Goal: Information Seeking & Learning: Learn about a topic

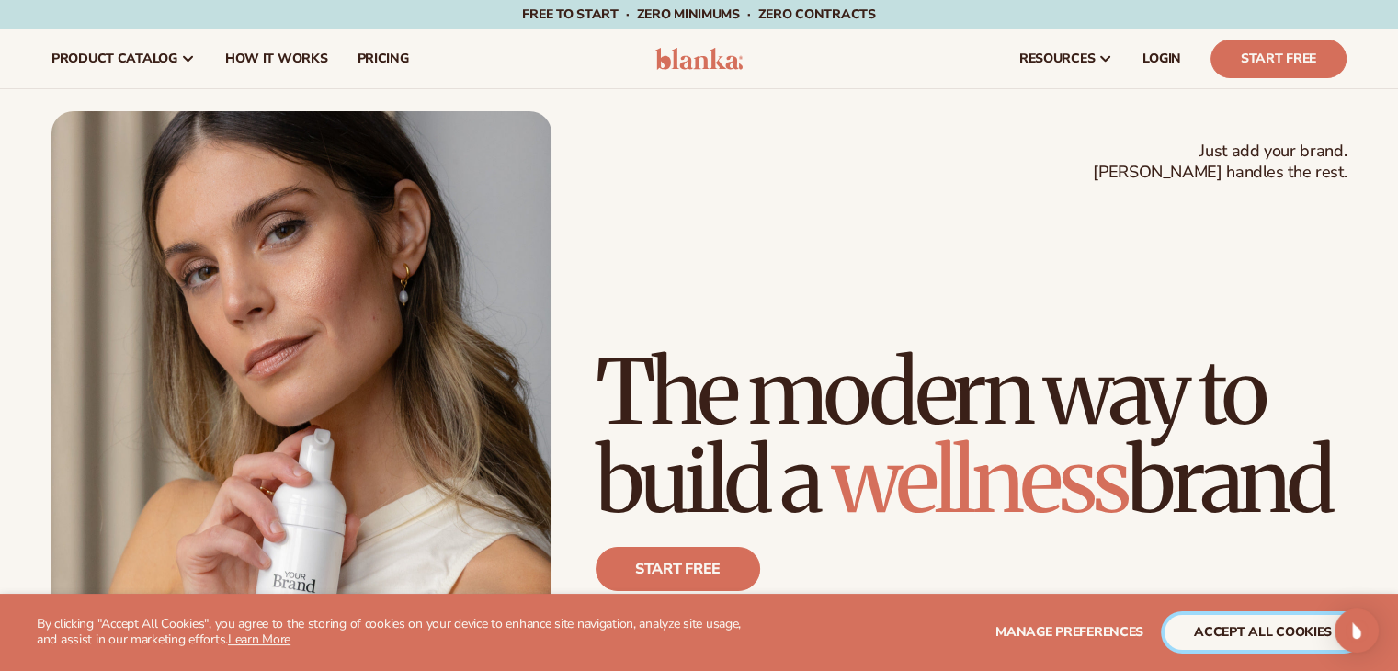
click at [1239, 633] on button "accept all cookies" at bounding box center [1262, 632] width 197 height 35
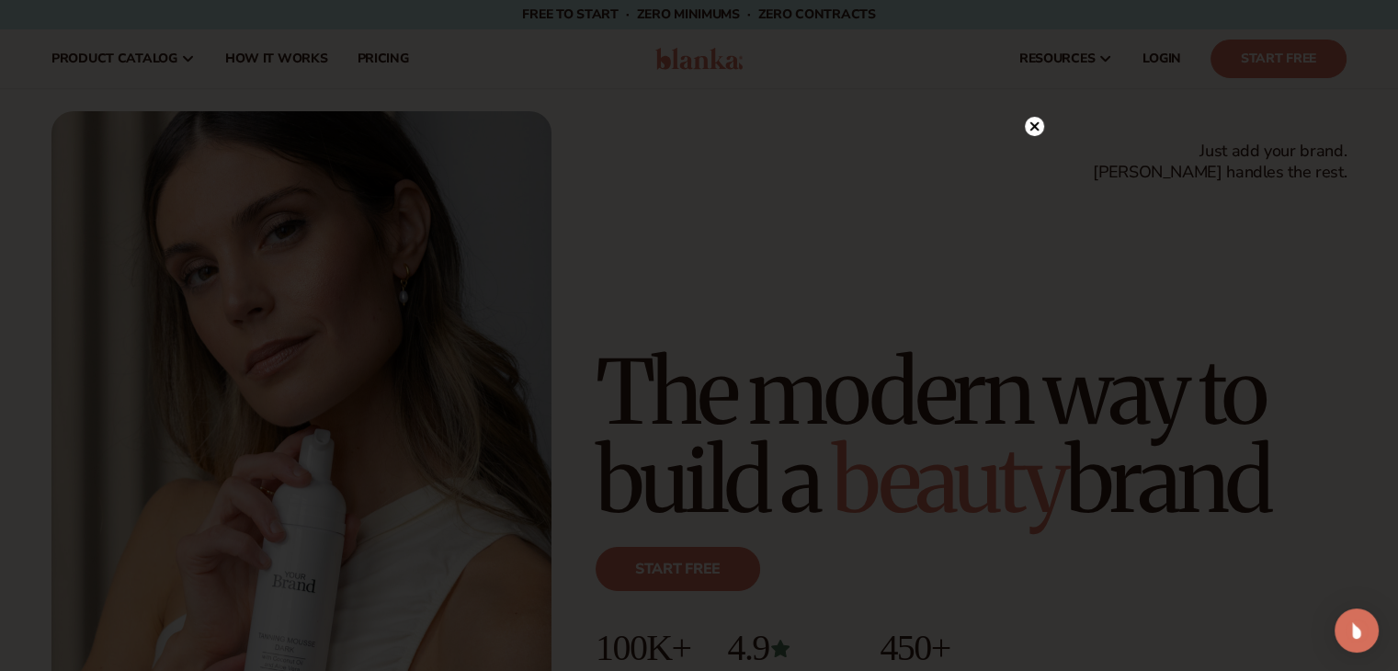
click at [1037, 127] on circle at bounding box center [1034, 126] width 19 height 19
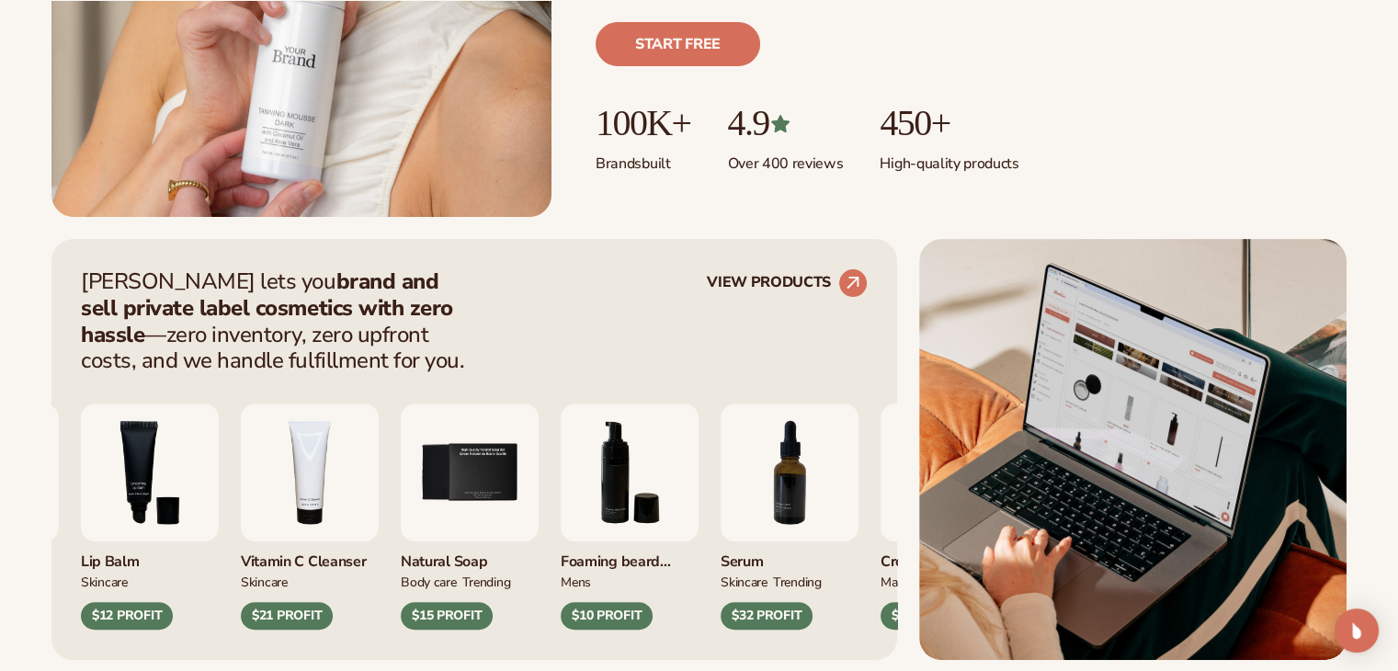
scroll to position [528, 0]
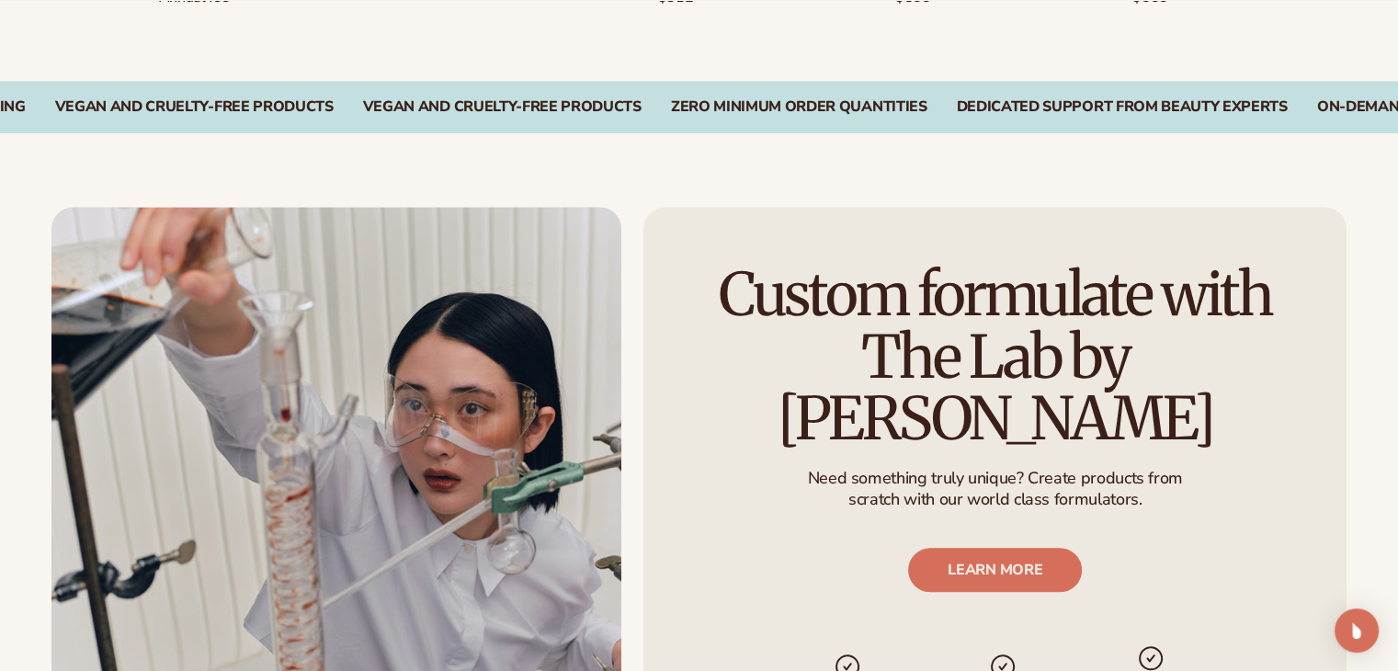
scroll to position [1858, 0]
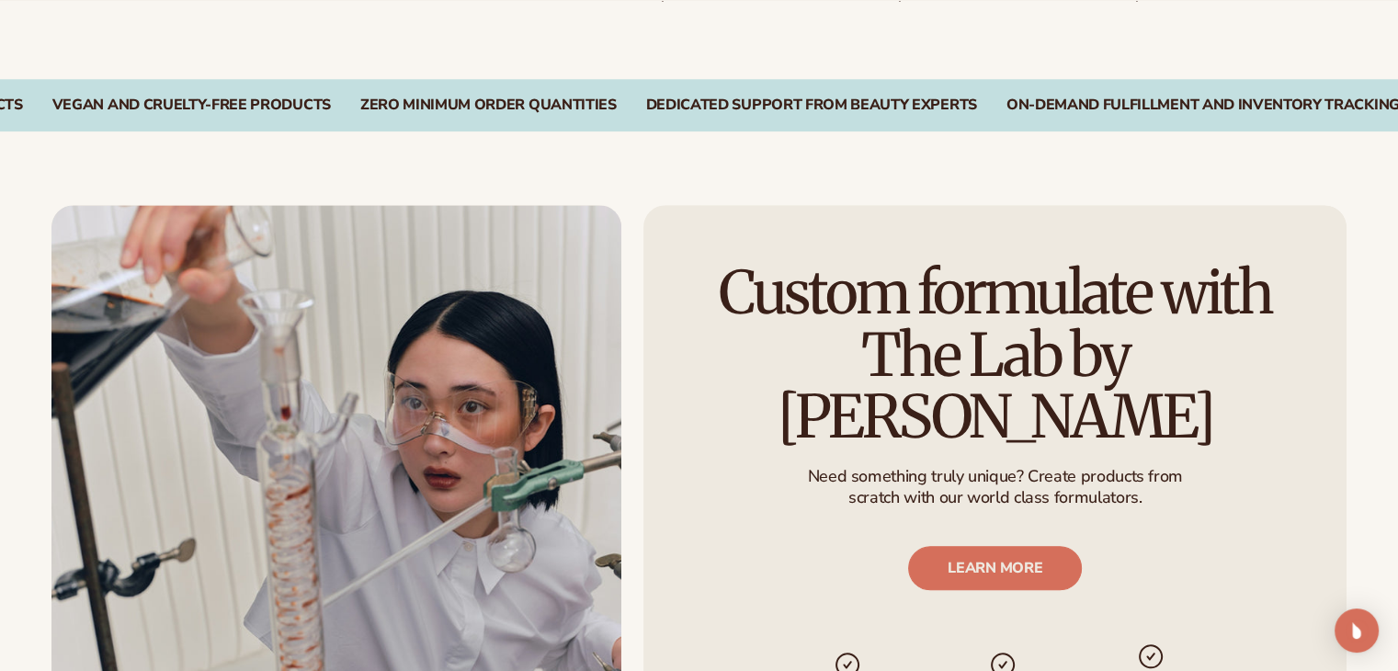
click at [289, 299] on img at bounding box center [336, 498] width 570 height 587
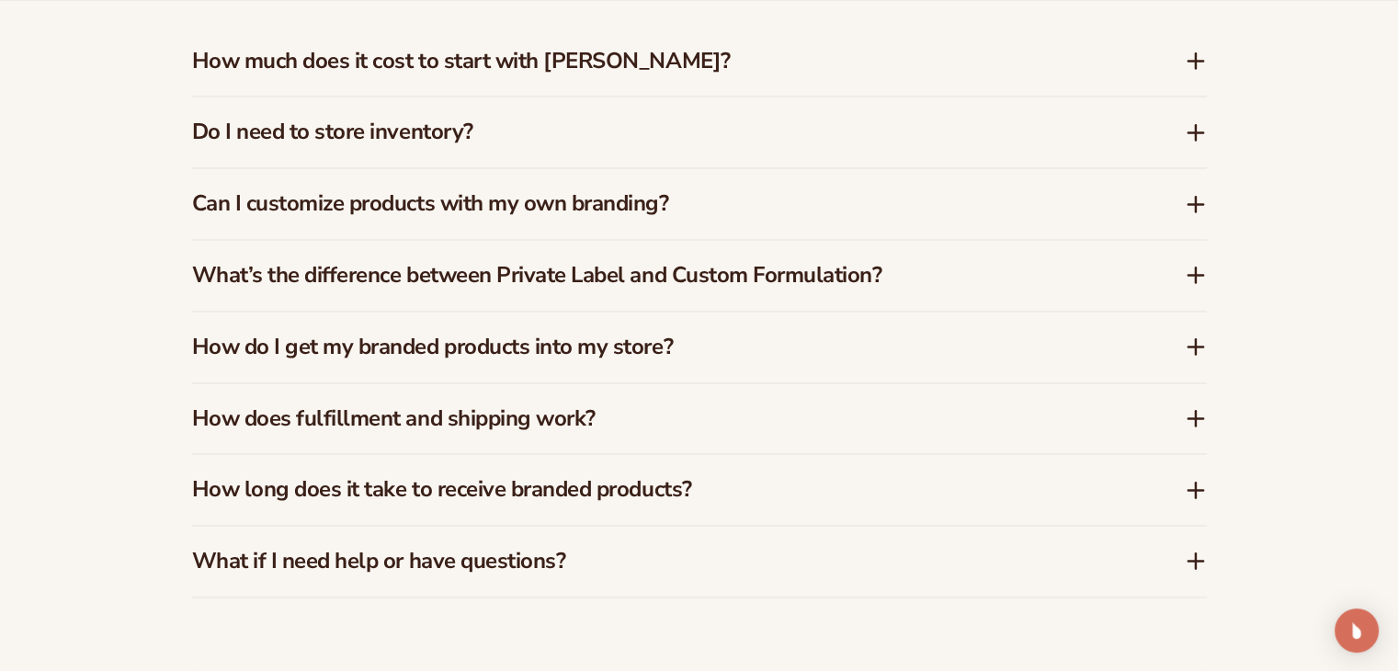
scroll to position [2799, 0]
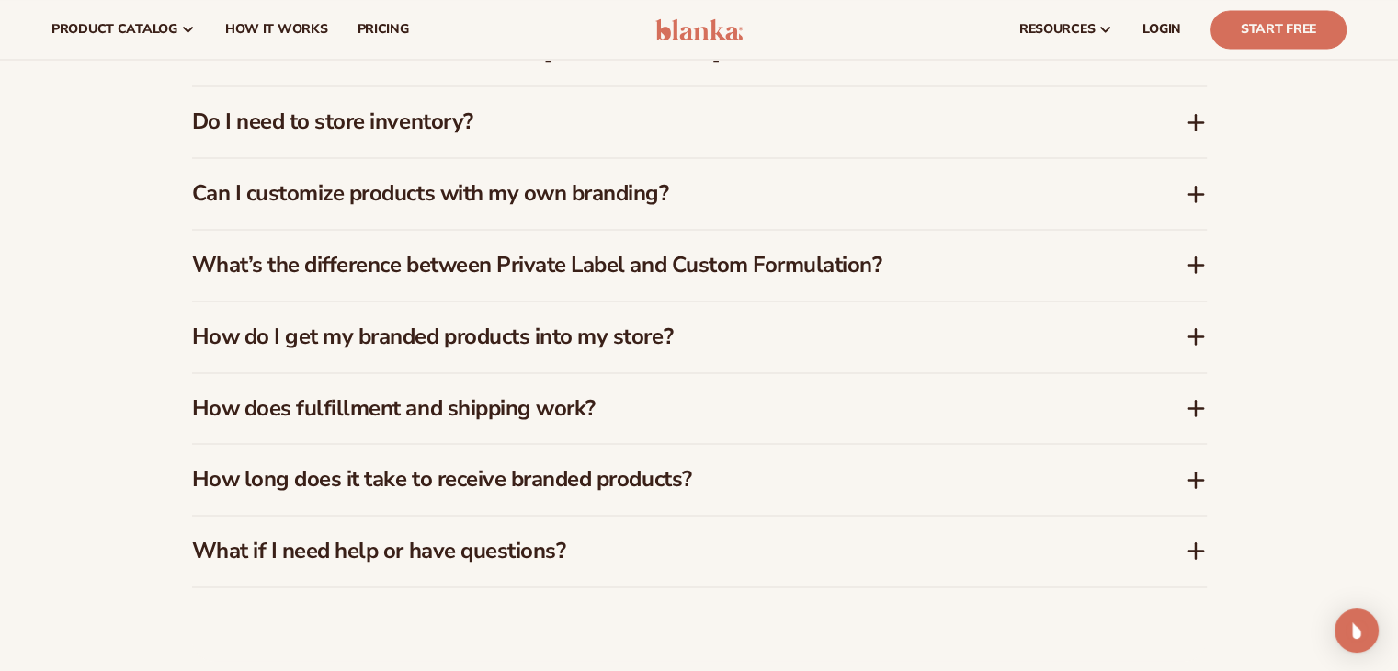
click at [851, 187] on h3 "Can I customize products with my own branding?" at bounding box center [660, 193] width 937 height 27
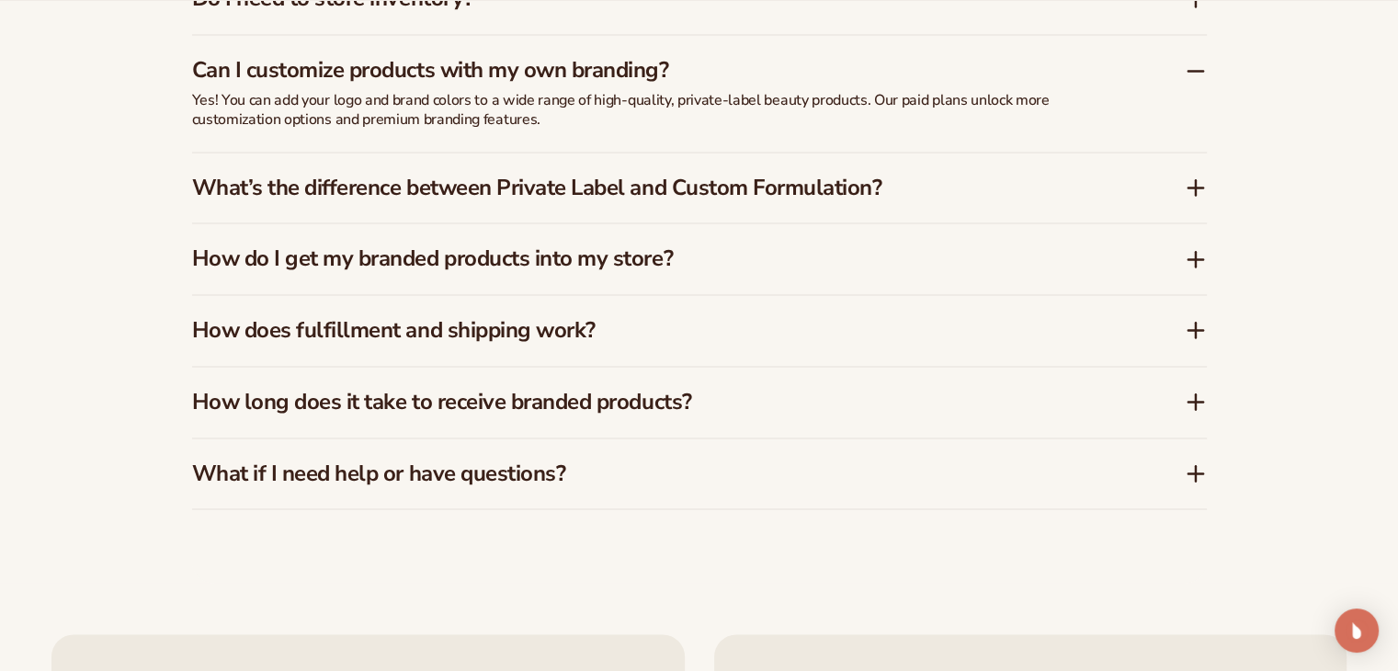
scroll to position [2926, 0]
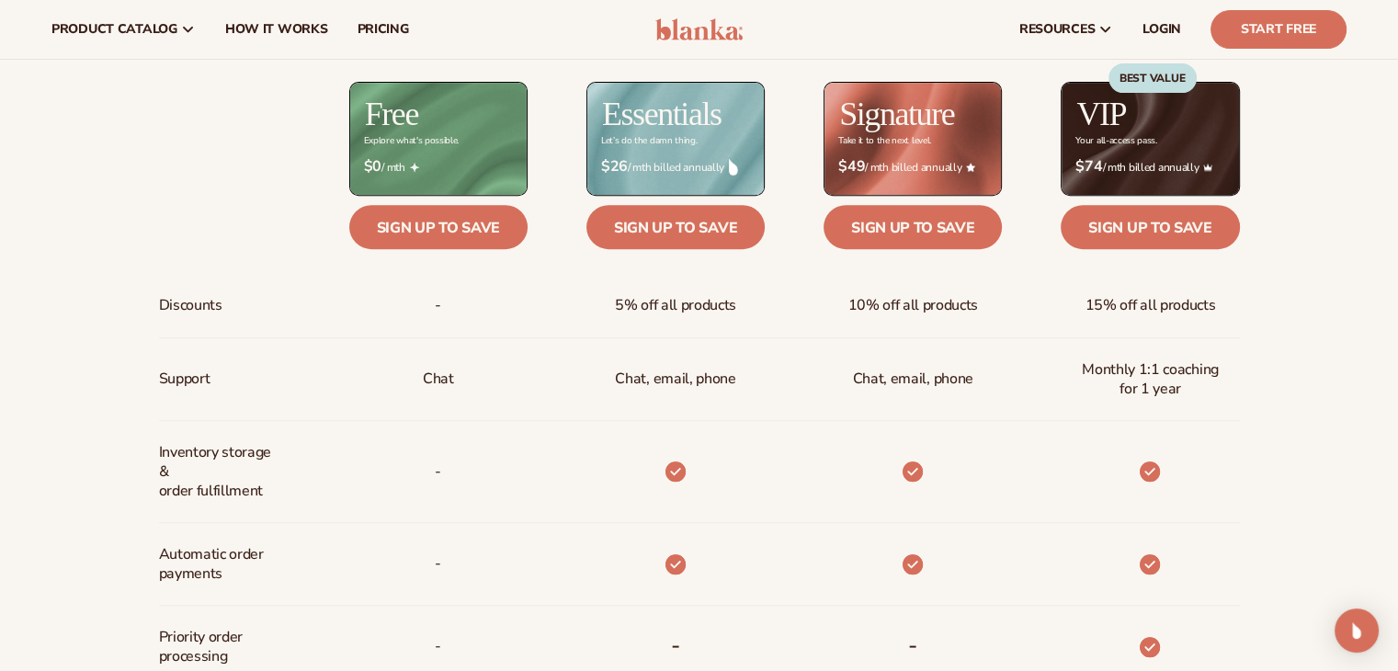
scroll to position [667, 0]
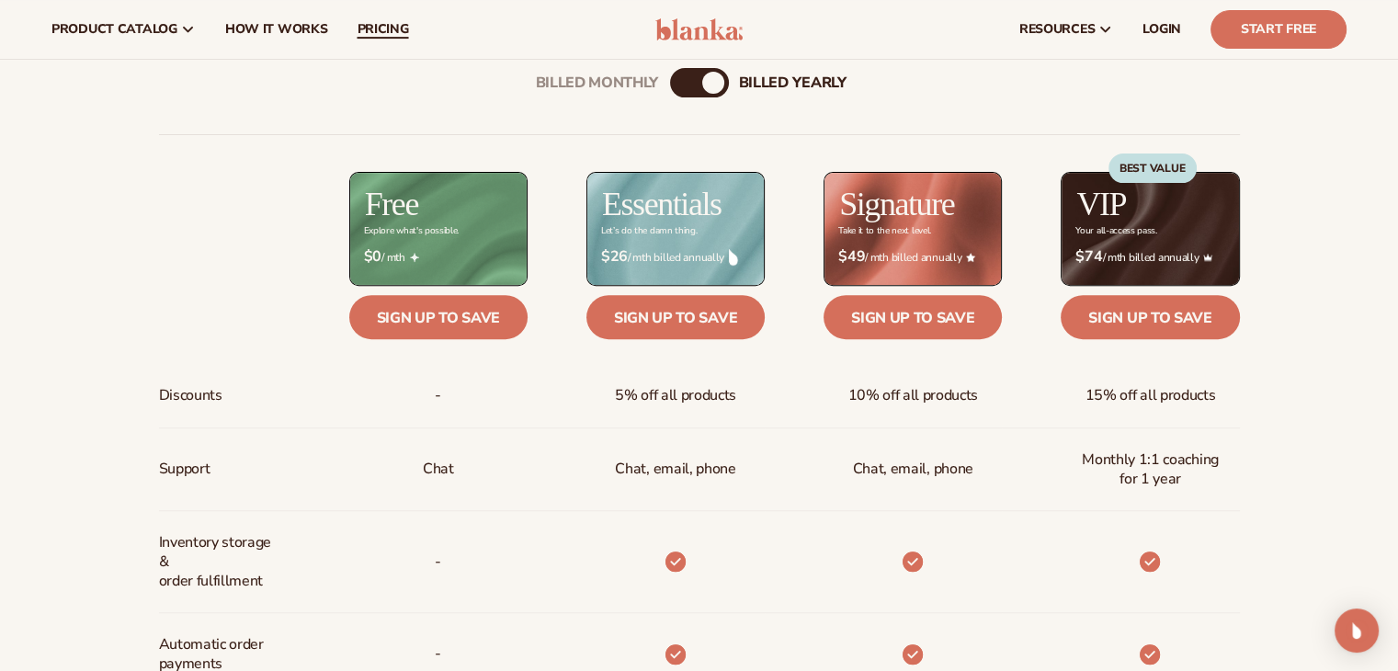
click at [394, 30] on span "pricing" at bounding box center [382, 29] width 51 height 15
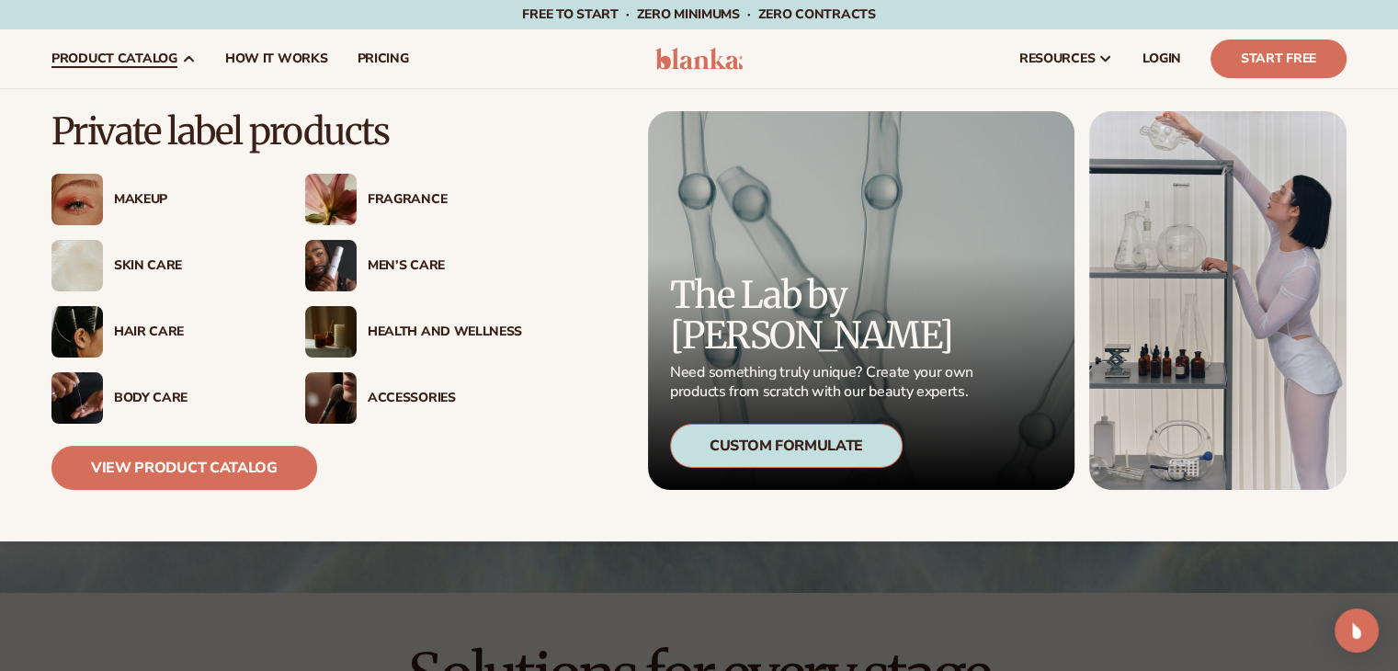
click at [151, 205] on div "Makeup" at bounding box center [191, 200] width 154 height 16
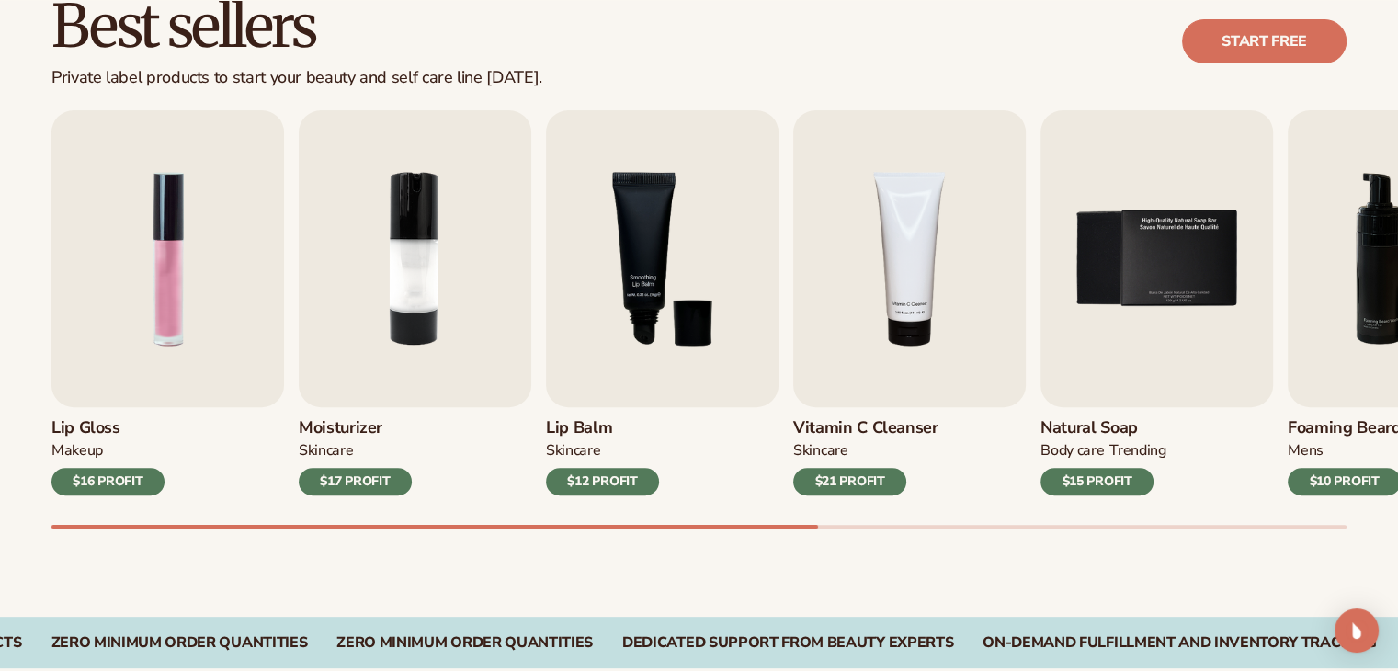
scroll to position [551, 0]
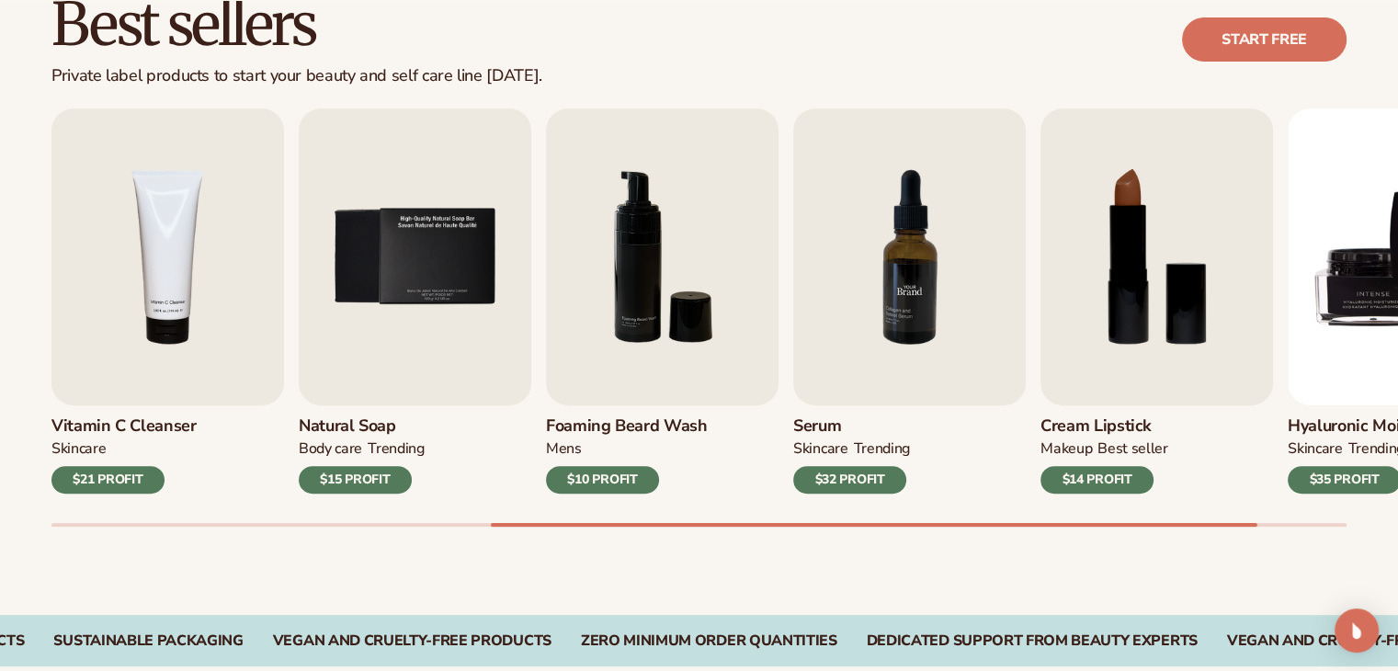
click at [943, 273] on img "7 / 9" at bounding box center [909, 256] width 232 height 297
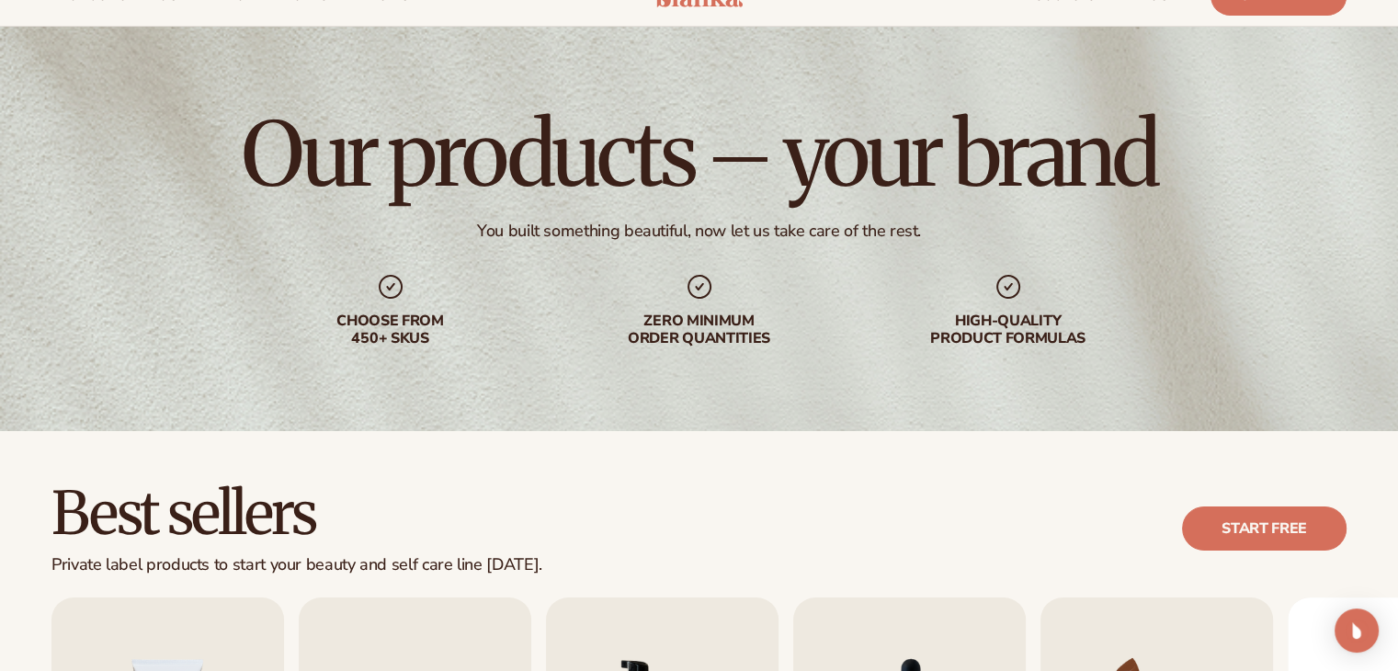
scroll to position [0, 0]
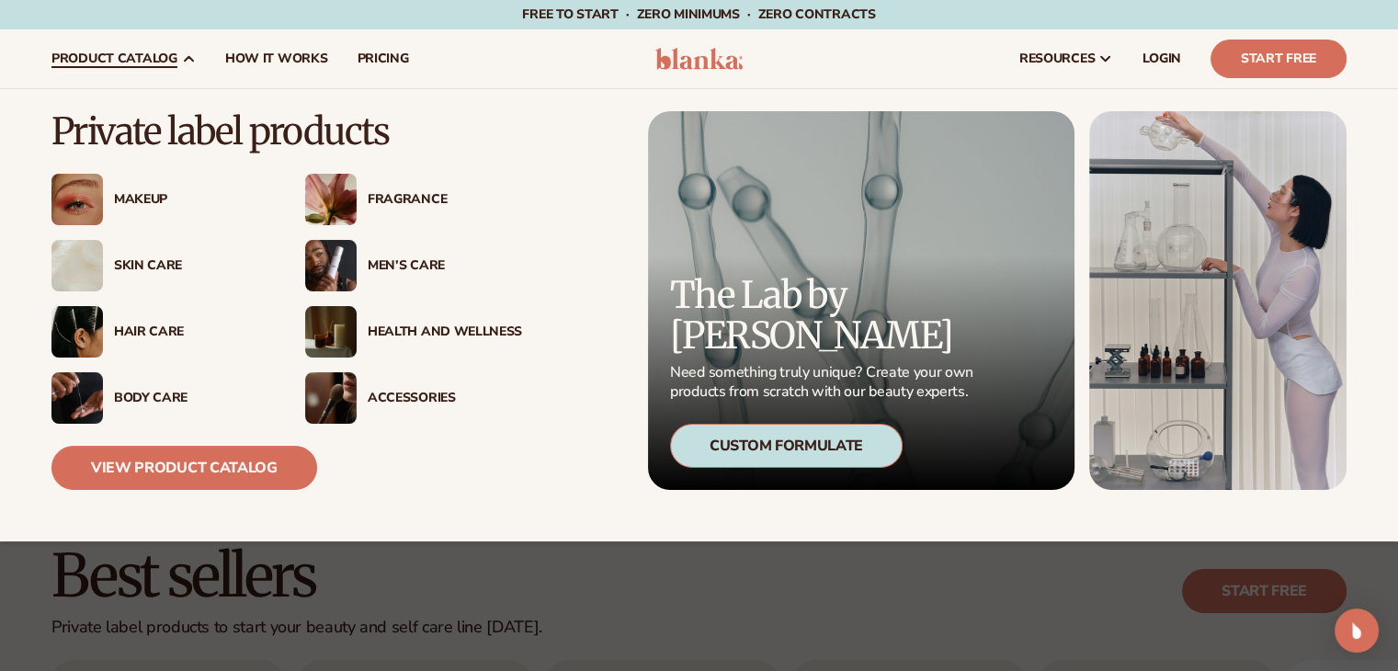
click at [140, 266] on div "Skin Care" at bounding box center [191, 266] width 154 height 16
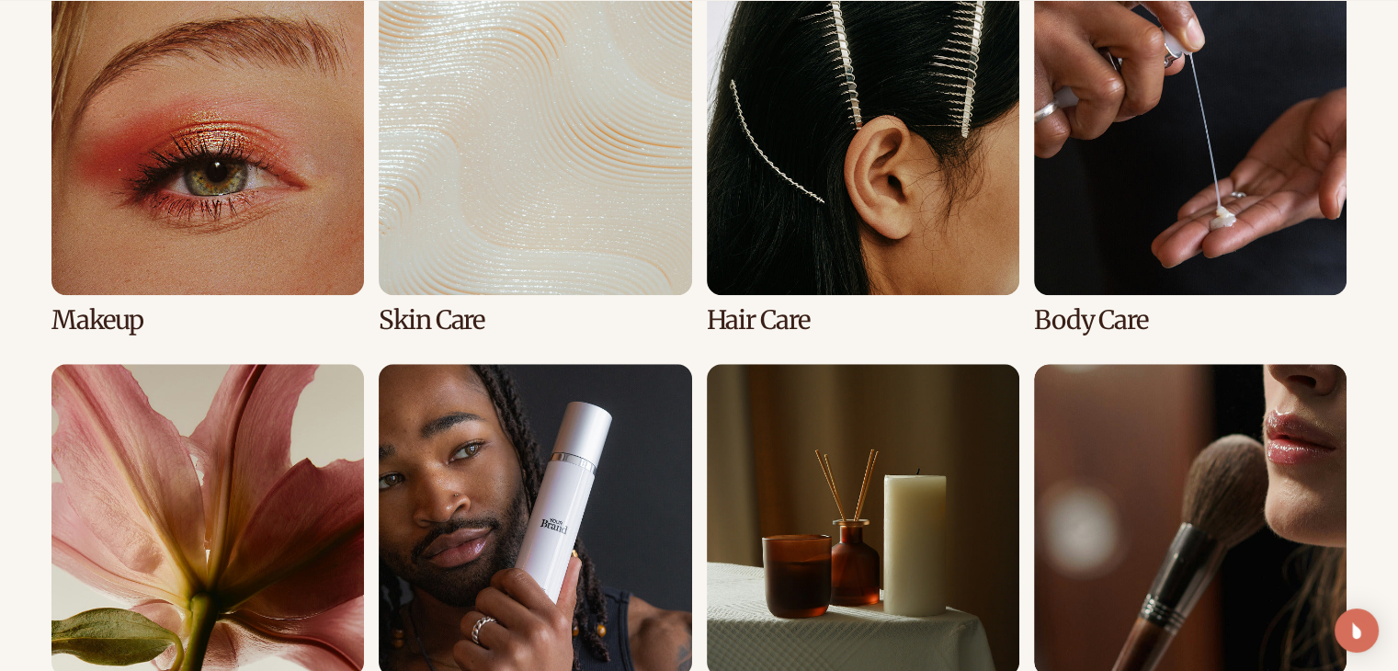
scroll to position [1403, 0]
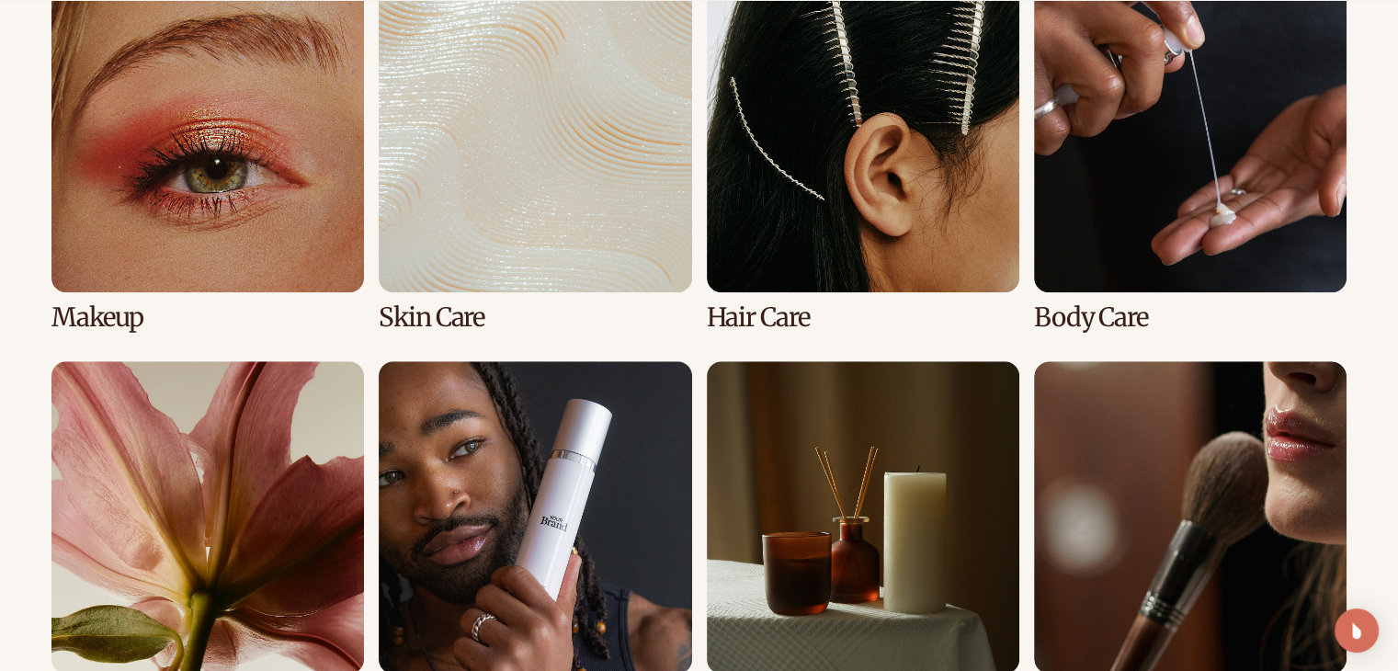
click at [1084, 179] on link "4 / 8" at bounding box center [1190, 156] width 312 height 352
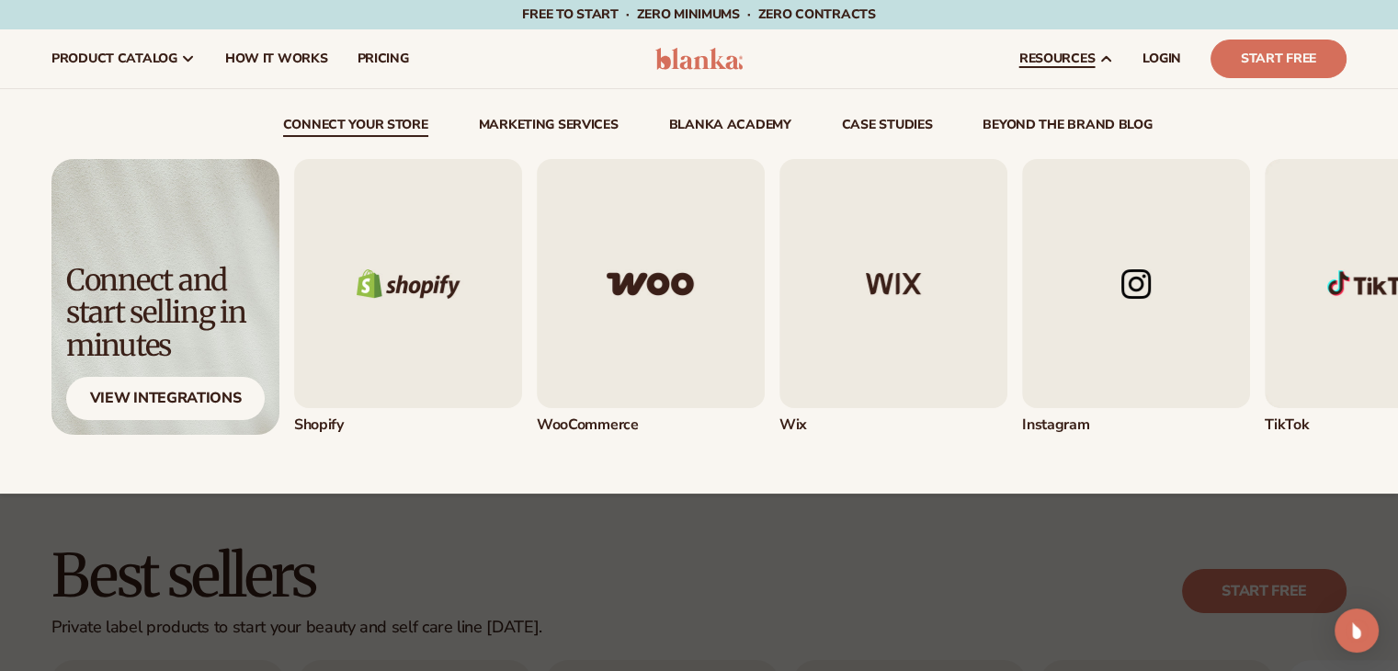
click at [898, 283] on img "3 / 5" at bounding box center [893, 283] width 228 height 249
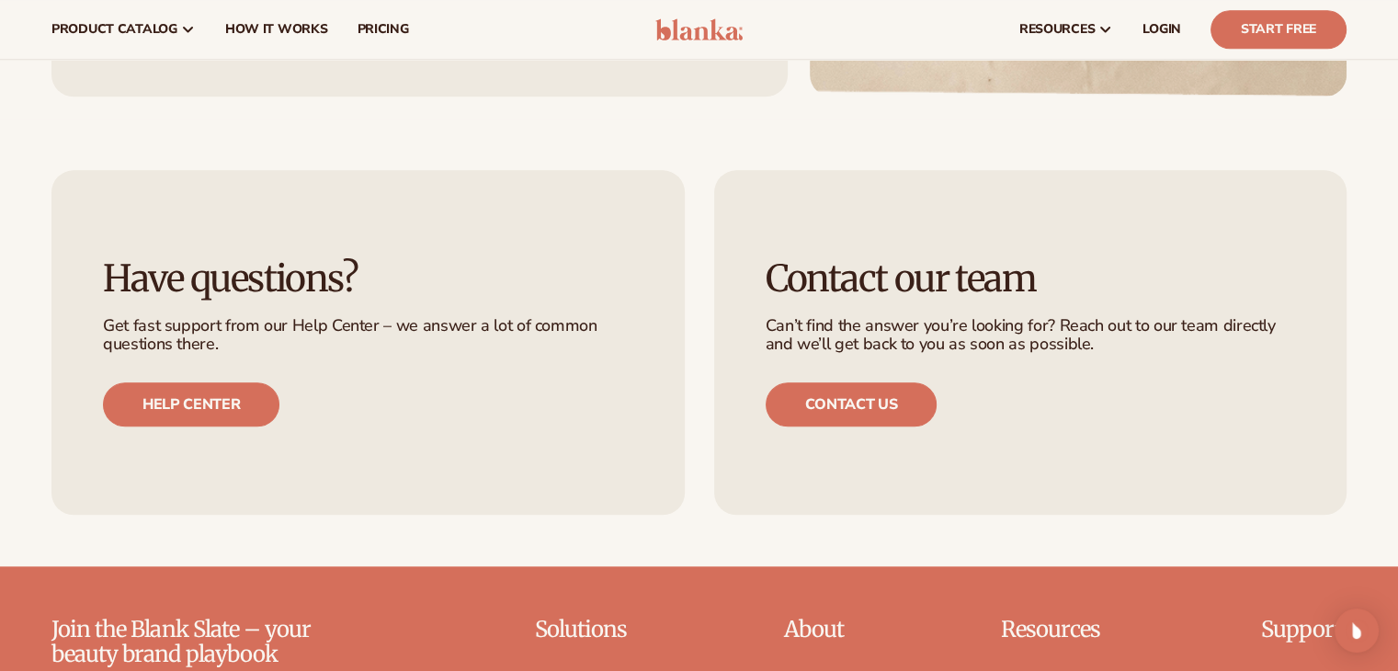
scroll to position [1983, 0]
